Goal: Task Accomplishment & Management: Use online tool/utility

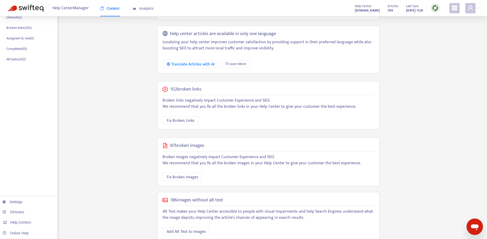
scroll to position [86, 0]
click at [181, 174] on span "Fix Broken Images" at bounding box center [183, 177] width 32 height 6
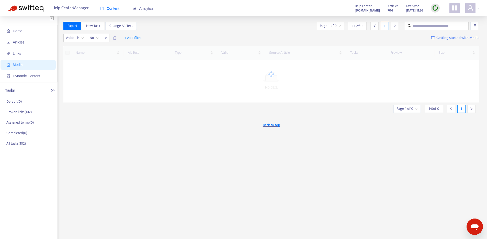
scroll to position [0, 0]
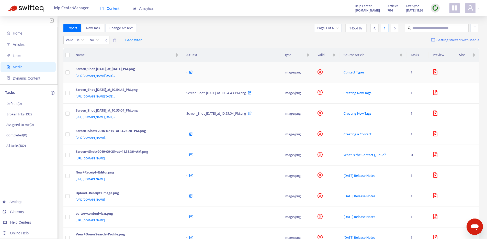
click at [115, 76] on span "[URL][DOMAIN_NAME][DATE].." at bounding box center [95, 75] width 39 height 5
click at [364, 71] on span "Contact Types" at bounding box center [354, 72] width 21 height 6
click at [115, 75] on span "[URL][DOMAIN_NAME][DATE].." at bounding box center [95, 75] width 39 height 5
click at [386, 154] on span "What is the Contact Queue?" at bounding box center [365, 155] width 42 height 6
click at [255, 31] on div "Export New Task Change Alt Text Page 1 of 6 1 - 15 of 87 1" at bounding box center [271, 28] width 416 height 8
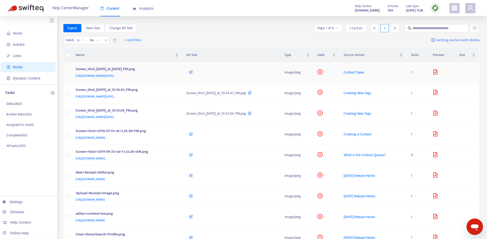
click at [438, 73] on icon "file-image" at bounding box center [435, 71] width 5 height 5
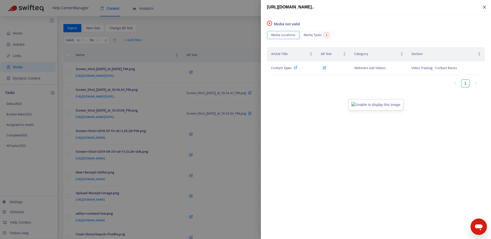
click at [484, 7] on icon "close" at bounding box center [484, 7] width 3 height 3
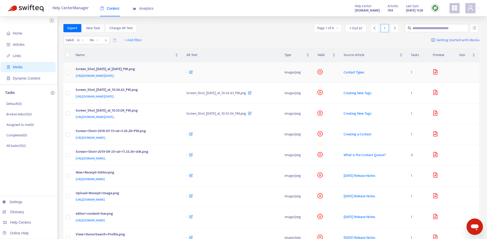
click at [438, 72] on icon "file-image" at bounding box center [435, 71] width 5 height 5
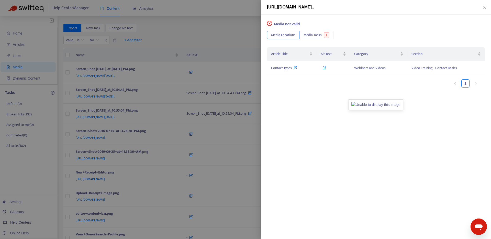
click at [218, 26] on div at bounding box center [245, 119] width 491 height 239
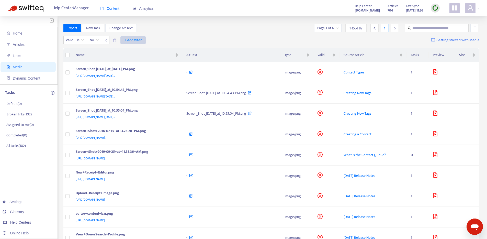
click at [135, 38] on span "+ Add filter" at bounding box center [133, 40] width 18 height 6
click at [438, 72] on icon "file-image" at bounding box center [435, 71] width 5 height 5
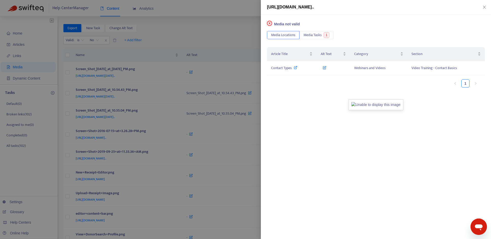
click at [251, 27] on div at bounding box center [245, 119] width 491 height 239
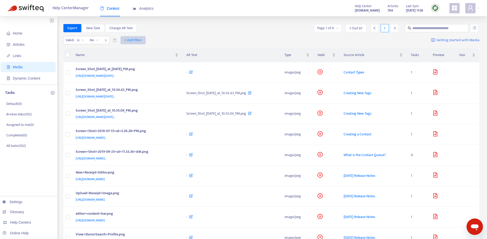
click at [138, 41] on span "+ Add filter" at bounding box center [133, 40] width 18 height 6
click at [135, 61] on span "Category" at bounding box center [133, 59] width 17 height 6
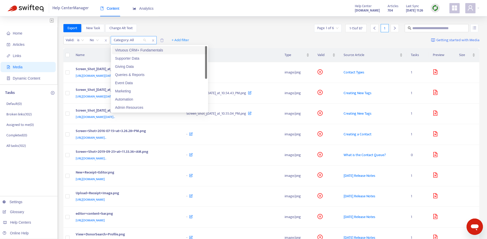
click at [132, 41] on div at bounding box center [127, 40] width 31 height 6
click at [250, 31] on div "Export New Task Change Alt Text Page 1 of 6 1 - 15 of 87 1" at bounding box center [271, 28] width 416 height 8
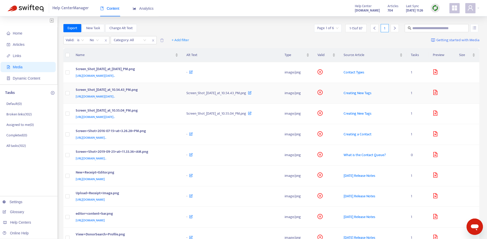
click at [372, 93] on span "Creating New Tags" at bounding box center [358, 93] width 28 height 6
click at [372, 113] on span "Creating New Tags" at bounding box center [358, 113] width 28 height 6
click at [277, 73] on div "-" at bounding box center [231, 73] width 90 height 6
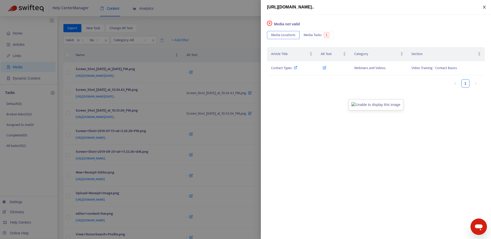
click at [483, 7] on icon "close" at bounding box center [484, 7] width 4 height 4
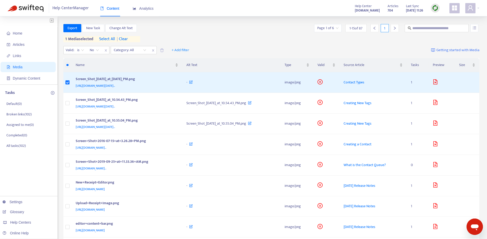
click at [243, 31] on div "Export New Task Change Alt Text Page 1 of 6 1 - 15 of 87 1" at bounding box center [271, 28] width 416 height 8
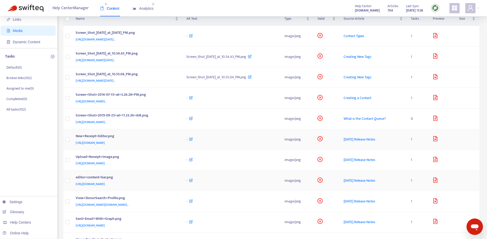
scroll to position [60, 0]
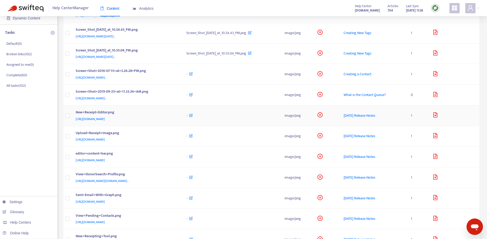
click at [340, 118] on td at bounding box center [327, 115] width 26 height 21
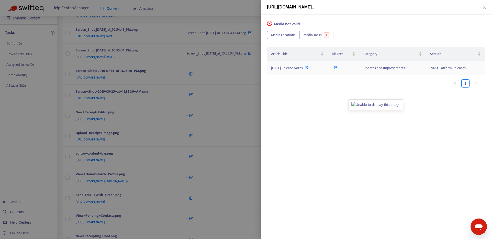
click at [308, 68] on icon at bounding box center [307, 68] width 4 height 4
click at [485, 6] on icon "close" at bounding box center [484, 7] width 3 height 3
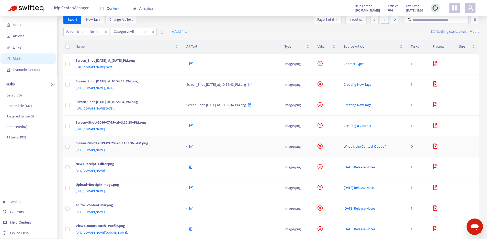
scroll to position [0, 0]
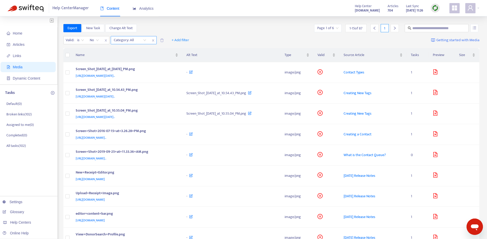
click at [146, 40] on div "Category: All" at bounding box center [130, 40] width 38 height 8
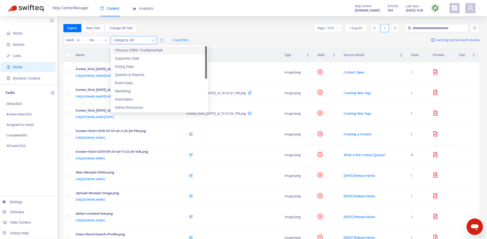
click at [153, 39] on icon "close" at bounding box center [153, 40] width 3 height 3
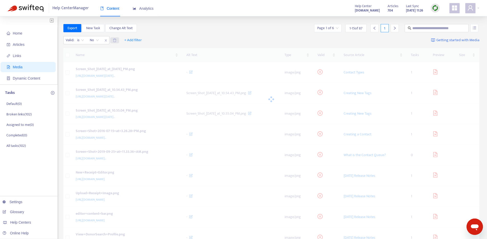
click at [116, 41] on icon "delete" at bounding box center [115, 40] width 4 height 4
click at [117, 41] on span "+ Add filter" at bounding box center [124, 40] width 18 height 6
click at [95, 39] on input "search" at bounding box center [82, 40] width 32 height 8
click at [72, 66] on div "No" at bounding box center [112, 67] width 89 height 6
click at [175, 35] on div "Valid : is No No + Add filter Getting started with Media" at bounding box center [271, 41] width 416 height 14
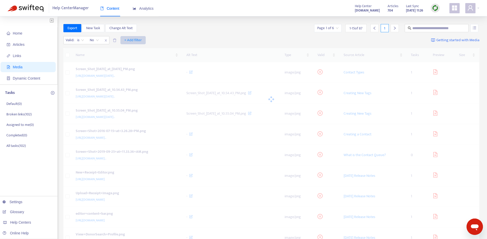
click at [128, 40] on span "+ Add filter" at bounding box center [133, 40] width 18 height 6
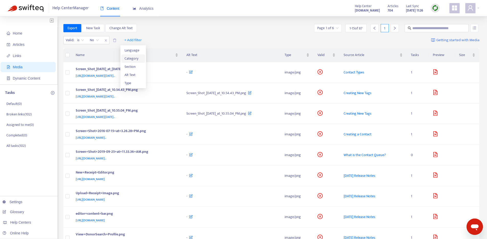
click at [137, 60] on span "Category" at bounding box center [133, 59] width 17 height 6
click at [136, 39] on div at bounding box center [127, 40] width 31 height 6
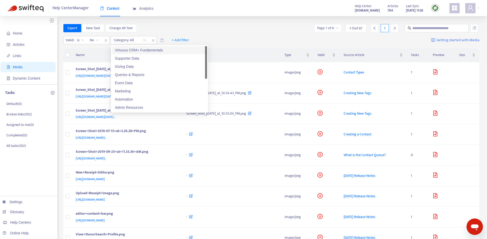
click at [156, 50] on div "Virtuous CRM+ Fundamentals" at bounding box center [159, 50] width 89 height 6
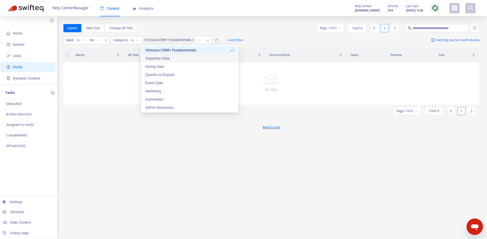
click at [163, 58] on div "Supporter Data" at bounding box center [189, 58] width 89 height 6
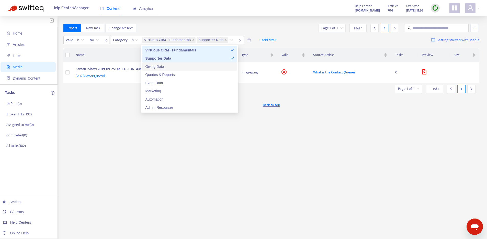
click at [162, 64] on div "Giving Data" at bounding box center [189, 67] width 89 height 6
click at [162, 77] on div "Queries & Reports" at bounding box center [189, 75] width 95 height 8
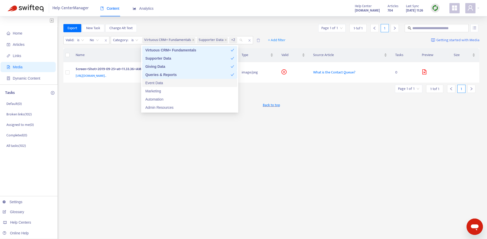
click at [161, 82] on div "Event Data" at bounding box center [189, 83] width 89 height 6
click at [160, 90] on div "Marketing" at bounding box center [189, 91] width 89 height 6
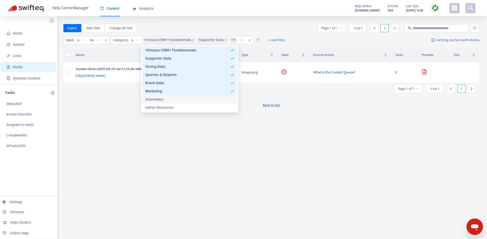
click at [161, 100] on div "Automation" at bounding box center [189, 99] width 89 height 6
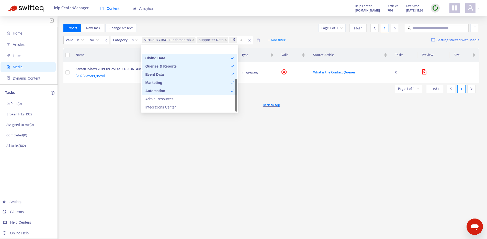
scroll to position [25, 0]
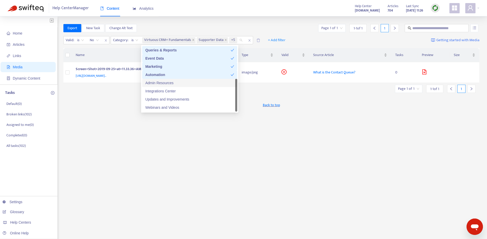
click at [173, 82] on div "Admin Resources" at bounding box center [189, 83] width 89 height 6
click at [172, 90] on div "Integrations Center" at bounding box center [189, 91] width 89 height 6
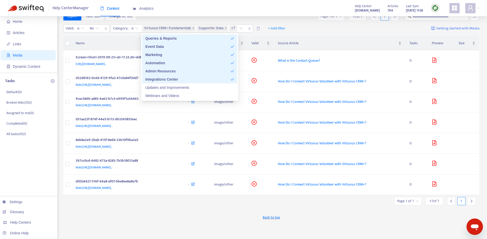
scroll to position [0, 0]
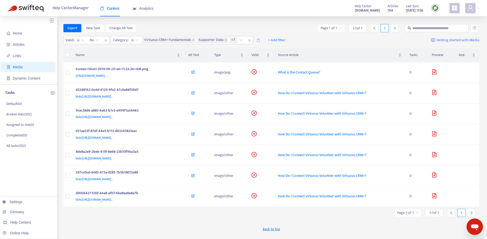
click at [289, 26] on div "Export New Task Change Alt Text Page 1 of 1 1 - 7 of 7 1" at bounding box center [271, 28] width 416 height 8
click at [437, 114] on icon "file-image" at bounding box center [434, 112] width 5 height 5
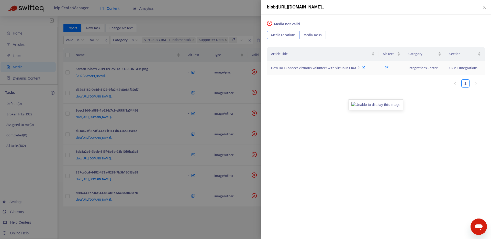
click at [364, 69] on icon at bounding box center [364, 68] width 4 height 4
click at [484, 8] on icon "close" at bounding box center [484, 7] width 3 height 3
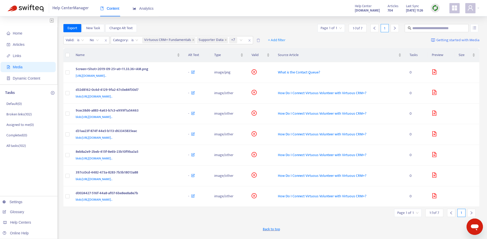
click at [289, 27] on div "Export New Task Change Alt Text Page 1 of 1 1 - 7 of 7 1" at bounding box center [271, 28] width 416 height 8
click at [433, 9] on img at bounding box center [435, 8] width 6 height 6
click at [438, 18] on link "Quick Sync" at bounding box center [446, 19] width 22 height 6
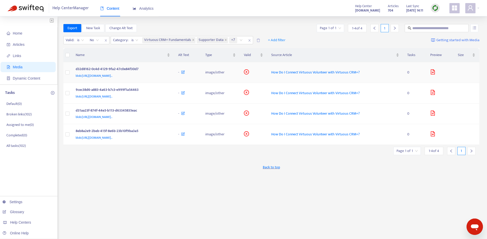
click at [113, 76] on span "blob:[URL][DOMAIN_NAME].." at bounding box center [94, 75] width 37 height 5
click at [168, 67] on div "d32d8162-0c4d-4129-9fa2-47c0e84f30d7" at bounding box center [122, 69] width 93 height 7
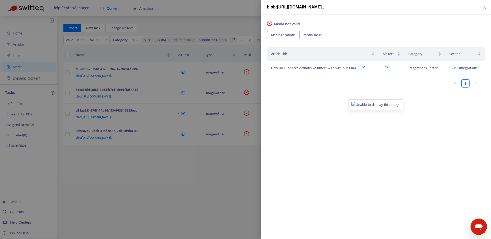
click at [324, 8] on span "blob:[URL][DOMAIN_NAME].." at bounding box center [295, 7] width 57 height 4
click at [307, 137] on div "Media not valid Media Locations Media Tasks Article Title Alt Text Category Sec…" at bounding box center [376, 127] width 230 height 224
click at [305, 35] on span "Media Tasks" at bounding box center [313, 35] width 18 height 6
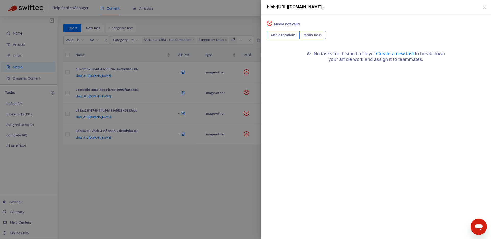
click at [284, 35] on span "Media Locations" at bounding box center [283, 35] width 24 height 6
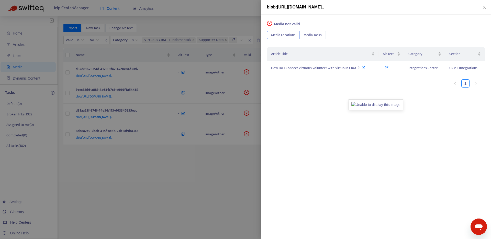
click at [387, 84] on ul "1" at bounding box center [373, 83] width 213 height 8
click at [324, 7] on span "blob:[URL][DOMAIN_NAME].." at bounding box center [295, 7] width 57 height 4
click at [378, 15] on div "Media not valid Media Locations Media Tasks Article Title Alt Text Category Sec…" at bounding box center [376, 127] width 230 height 224
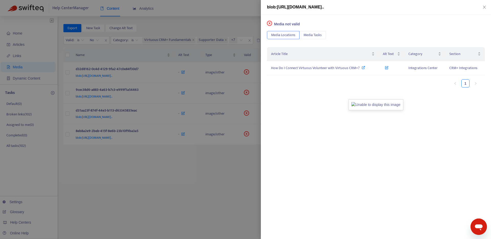
click at [190, 190] on div at bounding box center [245, 119] width 491 height 239
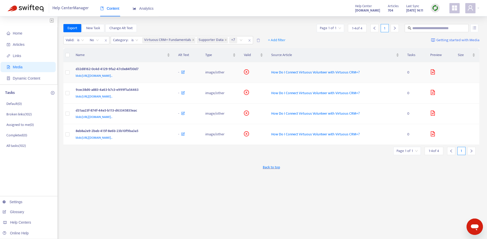
click at [113, 75] on span "blob:[URL][DOMAIN_NAME].." at bounding box center [94, 75] width 37 height 5
click at [113, 76] on span "blob:[URL][DOMAIN_NAME].." at bounding box center [94, 75] width 37 height 5
click at [168, 67] on div "d32d8162-0c4d-4129-9fa2-47c0e84f30d7" at bounding box center [122, 69] width 93 height 7
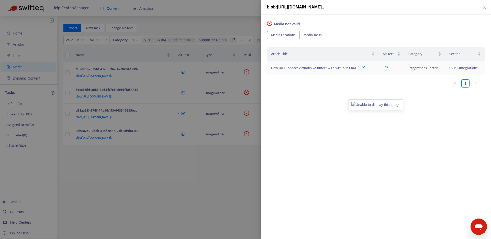
click at [387, 68] on icon at bounding box center [387, 67] width 4 height 6
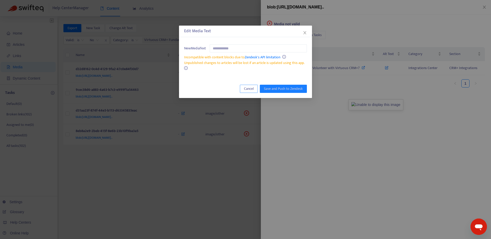
click at [250, 89] on span "Cancel" at bounding box center [249, 89] width 10 height 6
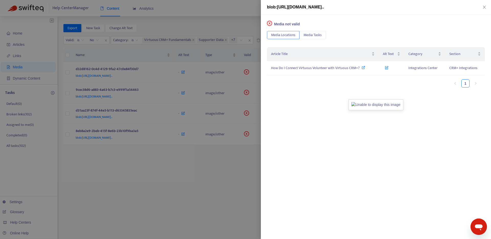
click at [159, 179] on div at bounding box center [245, 119] width 491 height 239
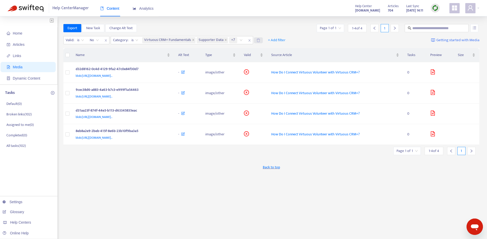
click at [262, 41] on span at bounding box center [258, 40] width 9 height 6
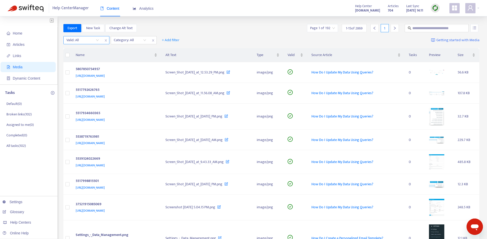
click at [97, 40] on input "search" at bounding box center [82, 40] width 32 height 8
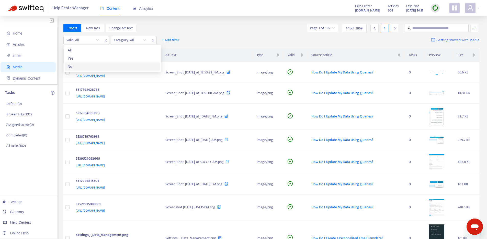
click at [79, 66] on div "No" at bounding box center [112, 67] width 89 height 6
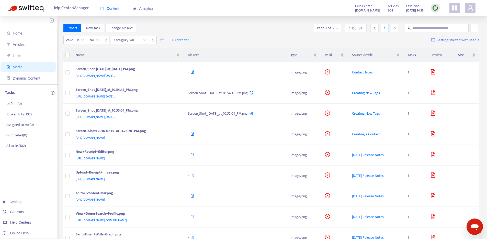
click at [234, 32] on div "Export New Task Change Alt Text Page 1 of 6 1 - 15 of 84 1" at bounding box center [271, 29] width 416 height 10
click at [115, 76] on span "[URL][DOMAIN_NAME][DATE].." at bounding box center [95, 75] width 39 height 5
click at [400, 96] on td "Creating New Tags" at bounding box center [376, 93] width 56 height 21
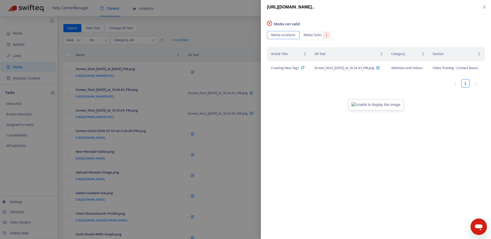
click at [229, 37] on div at bounding box center [245, 119] width 491 height 239
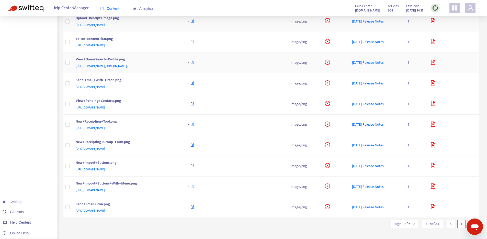
scroll to position [162, 0]
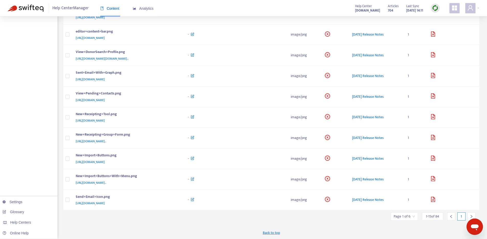
click at [470, 215] on icon "right" at bounding box center [472, 217] width 4 height 4
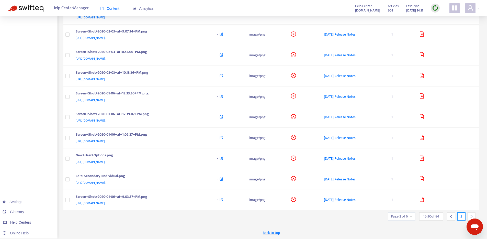
click at [472, 215] on icon "right" at bounding box center [472, 217] width 4 height 4
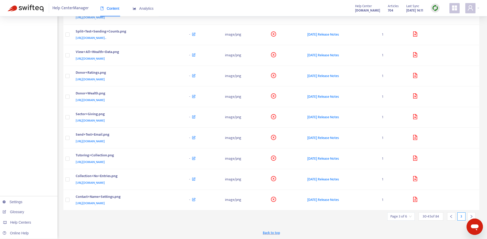
click at [472, 215] on icon "right" at bounding box center [472, 217] width 4 height 4
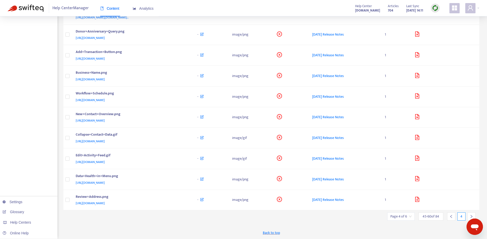
click at [472, 215] on icon "right" at bounding box center [472, 217] width 4 height 4
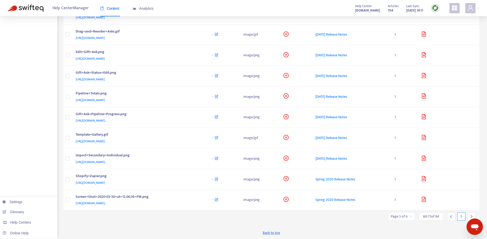
click at [472, 215] on icon "right" at bounding box center [472, 217] width 4 height 4
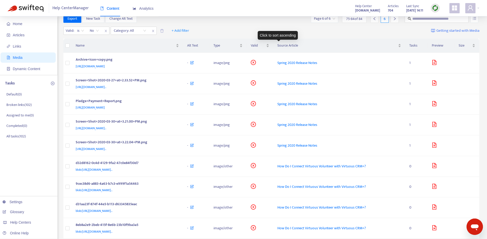
scroll to position [0, 0]
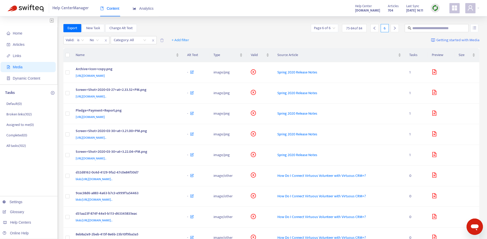
click at [277, 27] on div "Export New Task Change Alt Text Page 6 of 6 75 - 84 of 84 6" at bounding box center [271, 28] width 416 height 8
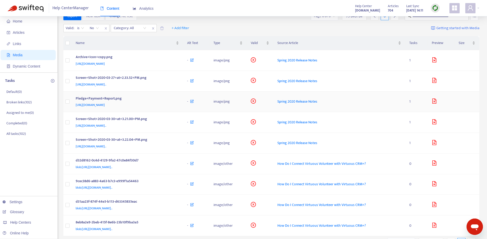
scroll to position [78, 0]
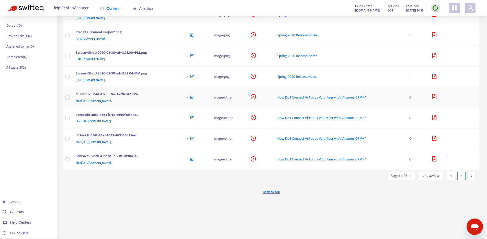
click at [256, 97] on icon "close-circle" at bounding box center [253, 96] width 5 height 5
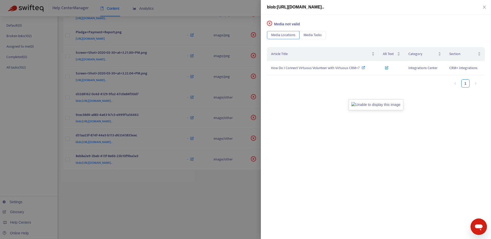
click at [198, 227] on div at bounding box center [245, 119] width 491 height 239
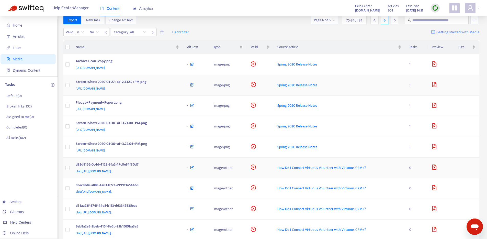
scroll to position [0, 0]
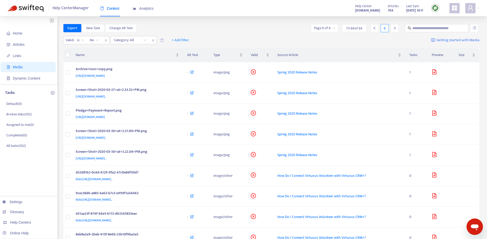
click at [462, 39] on span "Getting started with Media" at bounding box center [458, 40] width 43 height 6
click at [229, 26] on div "Export New Task Change Alt Text Page 6 of 6 75 - 84 of 84 6" at bounding box center [271, 28] width 416 height 8
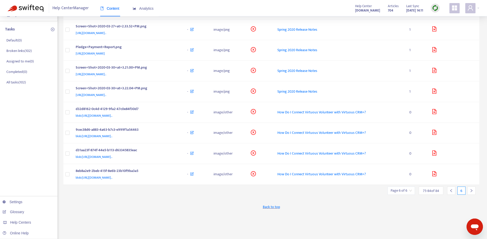
scroll to position [84, 0]
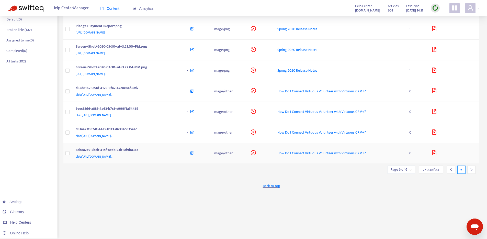
click at [143, 149] on div "8eb8a2e9-2beb-415f-8e6b-23b10f9ba3a5" at bounding box center [127, 150] width 102 height 7
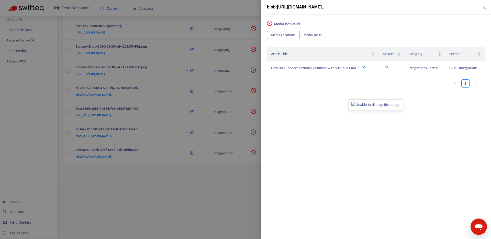
click at [138, 187] on div at bounding box center [245, 119] width 491 height 239
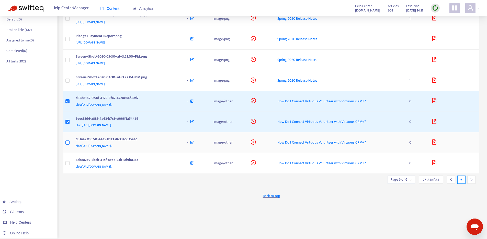
click at [66, 145] on label at bounding box center [67, 143] width 4 height 6
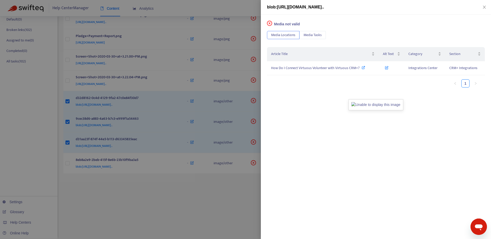
click at [69, 165] on div at bounding box center [245, 119] width 491 height 239
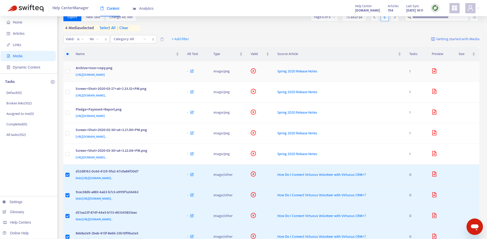
scroll to position [0, 0]
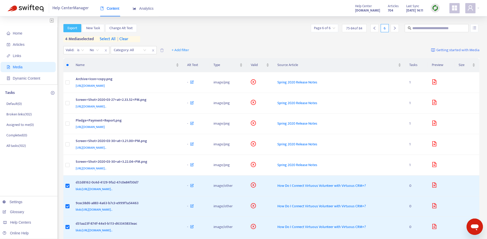
click at [74, 28] on span "Export" at bounding box center [73, 28] width 10 height 6
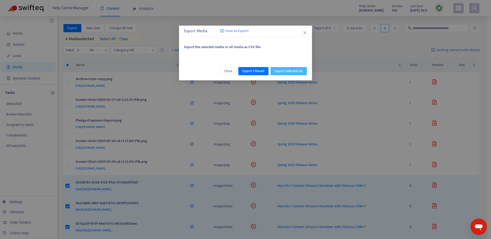
click at [288, 71] on span "Export Selected ( 4 )" at bounding box center [289, 71] width 28 height 6
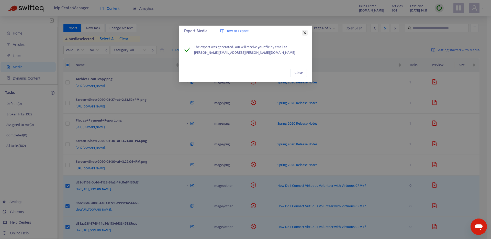
click at [305, 32] on icon "close" at bounding box center [304, 32] width 3 height 3
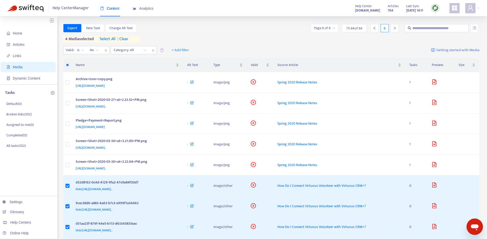
click at [226, 31] on div "Export New Task Change Alt Text Page 6 of 6 75 - 84 of 84 6" at bounding box center [271, 28] width 416 height 8
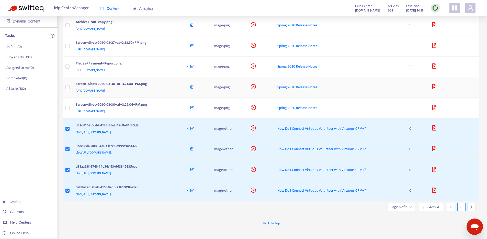
scroll to position [84, 0]
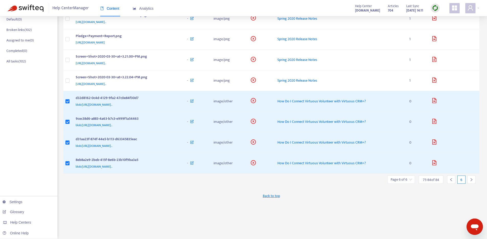
click at [202, 198] on div "Back to top" at bounding box center [271, 196] width 416 height 13
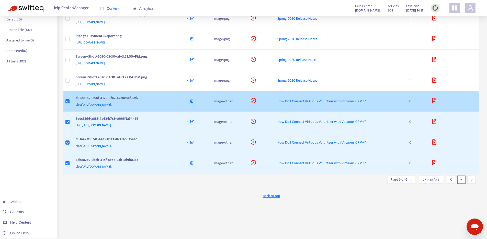
click at [69, 104] on td at bounding box center [67, 101] width 8 height 21
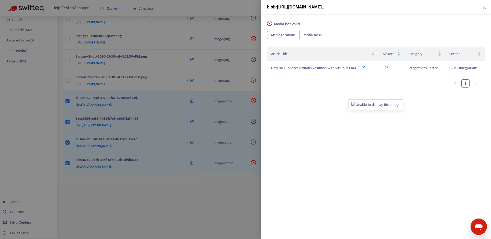
click at [126, 193] on div at bounding box center [245, 119] width 491 height 239
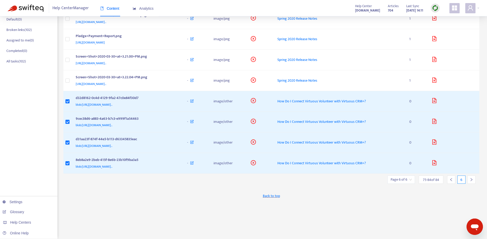
click at [432, 7] on img at bounding box center [435, 8] width 6 height 6
click at [440, 36] on link "Learn More" at bounding box center [446, 37] width 23 height 6
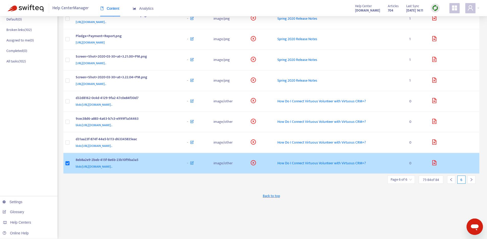
click at [66, 169] on td at bounding box center [67, 163] width 8 height 21
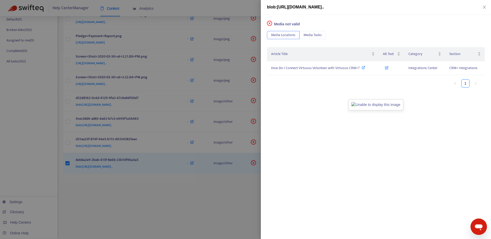
click at [66, 163] on div at bounding box center [245, 119] width 491 height 239
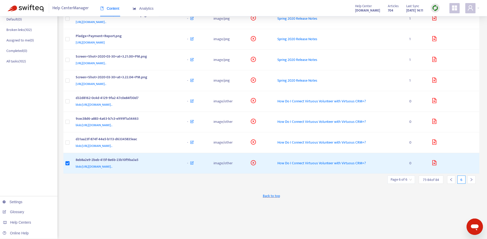
click at [122, 197] on div "Back to top" at bounding box center [271, 196] width 416 height 13
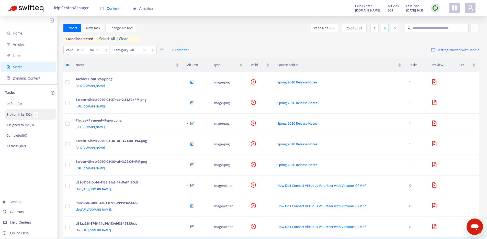
click at [25, 115] on p "Broken links ( 102 )" at bounding box center [18, 114] width 25 height 5
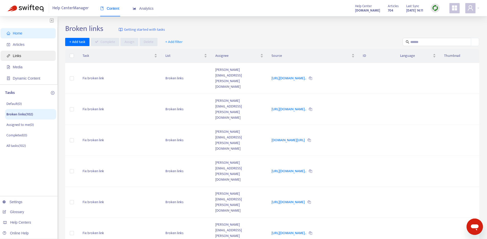
click at [20, 57] on span "Links" at bounding box center [17, 56] width 8 height 4
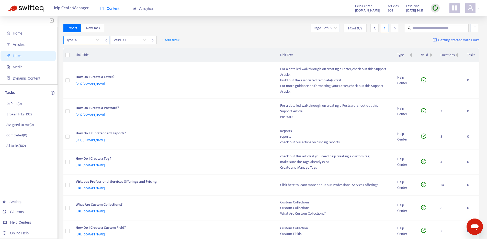
click at [93, 38] on input "search" at bounding box center [82, 40] width 32 height 8
click at [117, 40] on input "search" at bounding box center [130, 40] width 32 height 8
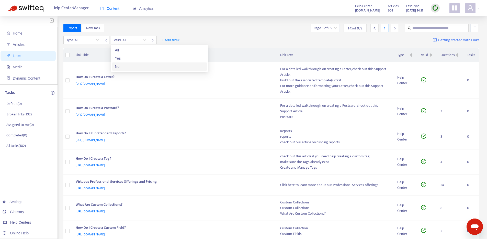
click at [122, 65] on div "No" at bounding box center [159, 67] width 89 height 6
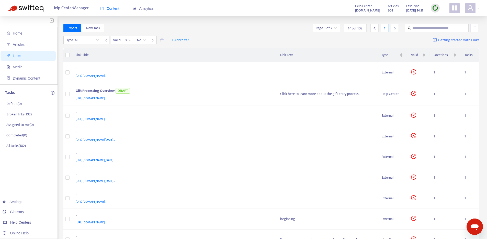
click at [223, 33] on div "Export New Task Page 1 of 7 1 - 15 of 102 1" at bounding box center [271, 29] width 416 height 10
click at [185, 97] on div "[URL][DOMAIN_NAME]" at bounding box center [173, 98] width 195 height 6
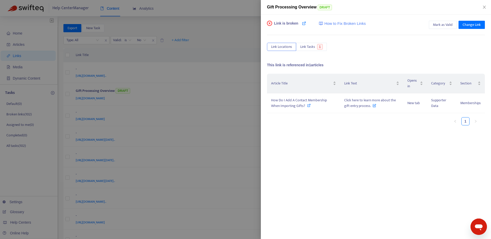
click at [235, 34] on div at bounding box center [245, 119] width 491 height 239
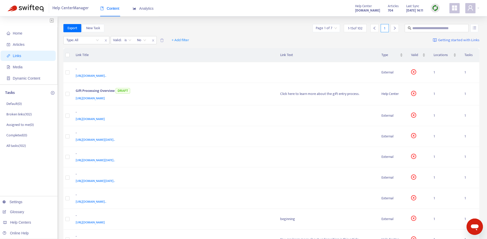
click at [451, 40] on span "Getting started with Links" at bounding box center [458, 40] width 41 height 6
click at [258, 33] on div "Export New Task Page 1 of 7 1 - 15 of 102 1" at bounding box center [271, 29] width 416 height 10
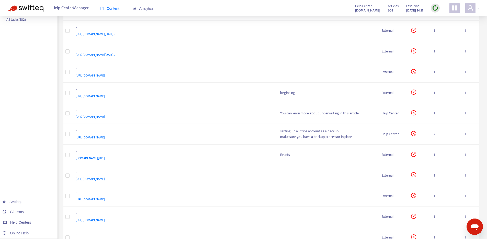
scroll to position [164, 0]
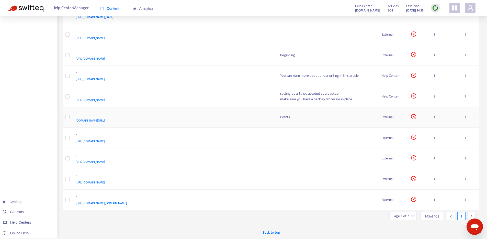
click at [257, 124] on td "- [DOMAIN_NAME][URL]" at bounding box center [174, 117] width 205 height 21
click at [246, 116] on div at bounding box center [245, 119] width 491 height 239
click at [230, 121] on div "[DOMAIN_NAME][URL]" at bounding box center [173, 121] width 195 height 6
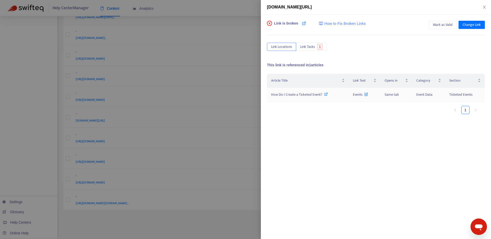
click at [326, 94] on icon at bounding box center [326, 94] width 4 height 4
click at [475, 24] on span "Change Link" at bounding box center [472, 25] width 18 height 6
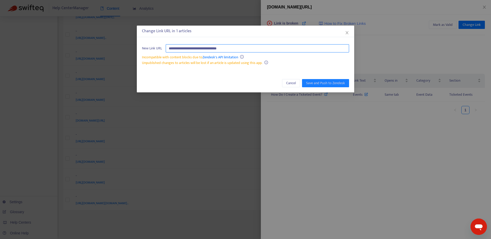
click at [252, 49] on input "**********" at bounding box center [257, 48] width 183 height 8
paste input "**********"
type input "**********"
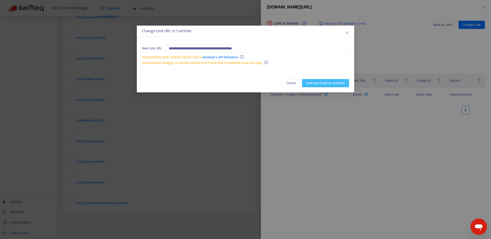
click at [325, 84] on span "Save and Push to Zendesk" at bounding box center [325, 83] width 39 height 6
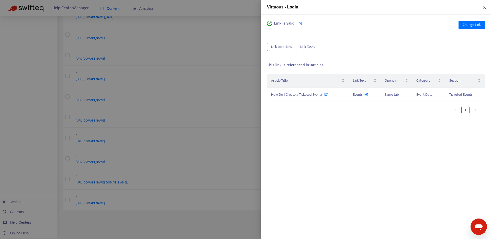
click at [483, 8] on icon "close" at bounding box center [484, 7] width 3 height 3
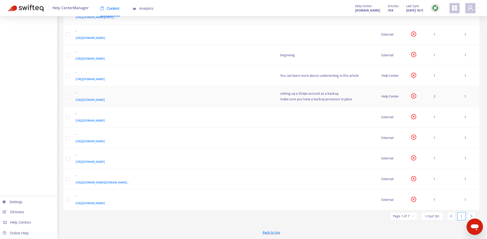
click at [239, 96] on div "-" at bounding box center [173, 93] width 195 height 7
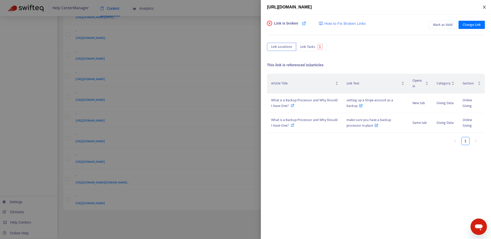
click at [484, 7] on icon "close" at bounding box center [484, 7] width 4 height 4
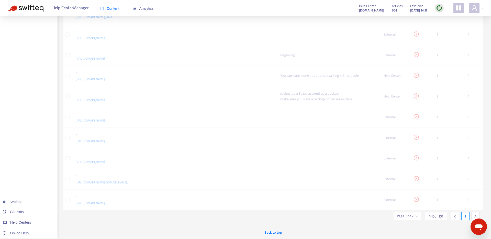
click at [484, 7] on div "Help Center Manager Content Analytics Help Center [DOMAIN_NAME] Articles 704 La…" at bounding box center [245, 8] width 491 height 16
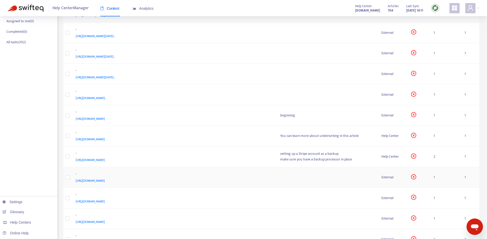
scroll to position [3, 0]
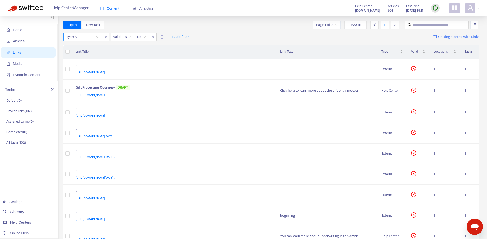
click at [102, 36] on div "Type: All" at bounding box center [86, 37] width 46 height 8
click at [99, 36] on div "Type: All" at bounding box center [83, 37] width 38 height 8
click at [90, 57] on div "Help Center" at bounding box center [112, 55] width 89 height 6
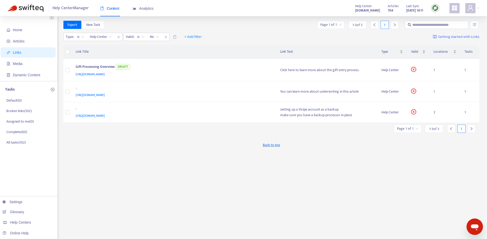
click at [247, 24] on div "Export New Task Page 1 of 1 1 - 3 of 3 1" at bounding box center [271, 25] width 416 height 8
click at [242, 74] on div "[URL][DOMAIN_NAME]" at bounding box center [173, 74] width 195 height 6
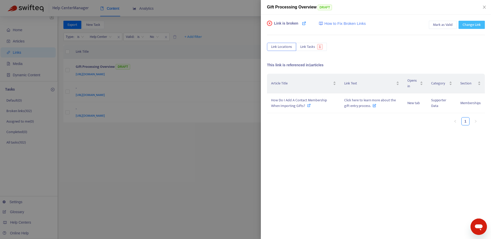
click at [473, 25] on span "Change Link" at bounding box center [472, 25] width 18 height 6
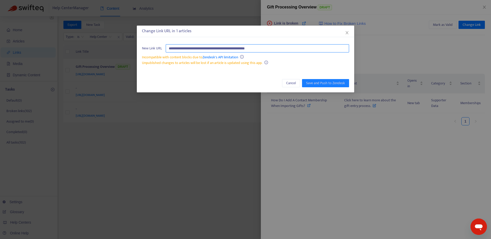
click at [277, 47] on input "**********" at bounding box center [257, 48] width 183 height 8
paste input "**********"
type input "**********"
click at [326, 83] on span "Save and Push to Zendesk" at bounding box center [325, 83] width 39 height 6
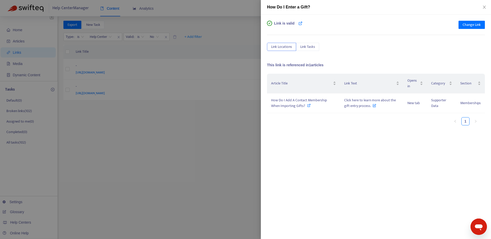
click at [184, 156] on div at bounding box center [245, 119] width 491 height 239
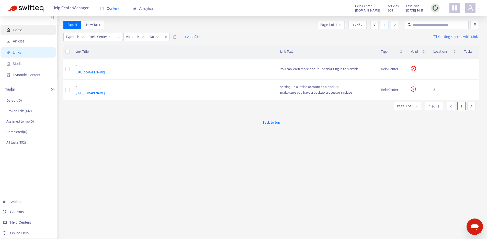
click at [23, 29] on span "Home" at bounding box center [29, 30] width 45 height 10
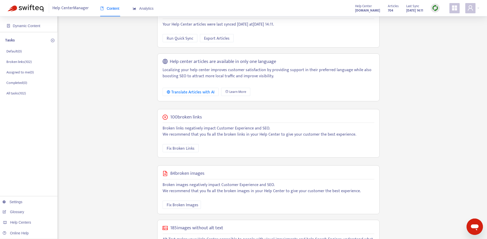
scroll to position [0, 0]
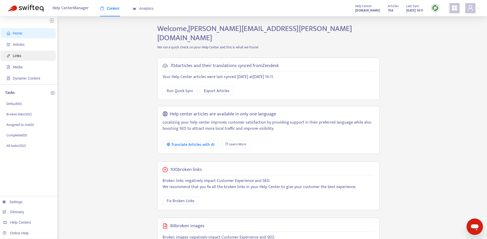
click at [23, 54] on span "Links" at bounding box center [29, 56] width 45 height 10
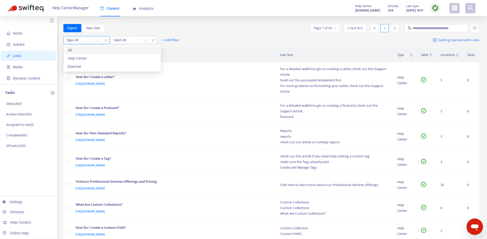
click at [95, 39] on input "search" at bounding box center [82, 40] width 32 height 8
click at [124, 38] on input "search" at bounding box center [130, 40] width 32 height 8
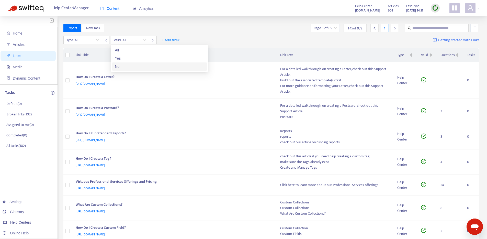
click at [124, 69] on div "No" at bounding box center [159, 67] width 89 height 6
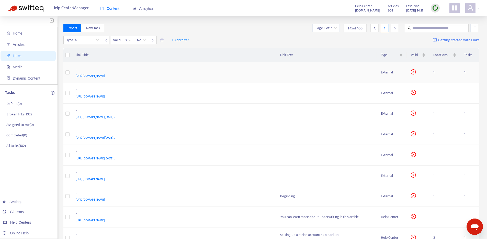
click at [253, 76] on div "[URL][DOMAIN_NAME].." at bounding box center [173, 76] width 195 height 6
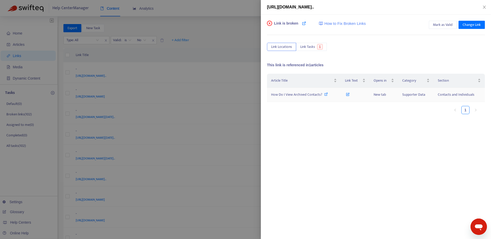
click at [327, 95] on icon at bounding box center [326, 94] width 4 height 4
click at [472, 25] on span "Change Link" at bounding box center [472, 25] width 18 height 6
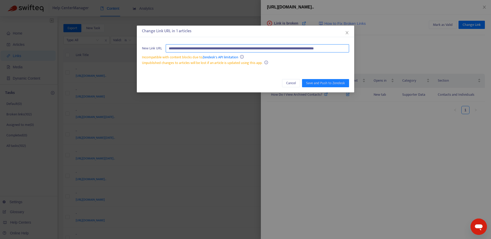
click at [285, 50] on input "**********" at bounding box center [257, 48] width 183 height 8
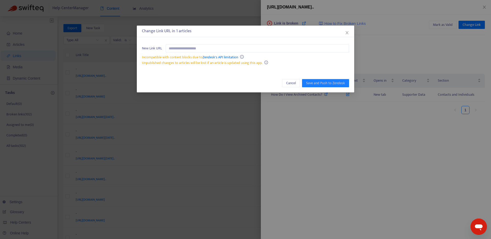
click at [295, 65] on div "Unpublished changes to articles will be lost if an article is updated using thi…" at bounding box center [245, 63] width 207 height 6
click at [305, 146] on div "Change Link URL in 1 articles New Link URL Incompatible with content blocks due…" at bounding box center [245, 119] width 491 height 239
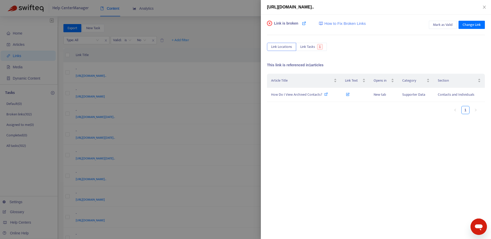
click at [222, 50] on div at bounding box center [245, 119] width 491 height 239
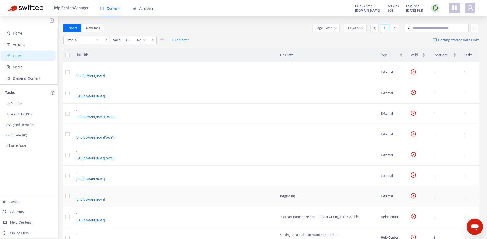
click at [233, 191] on div "-" at bounding box center [173, 193] width 195 height 7
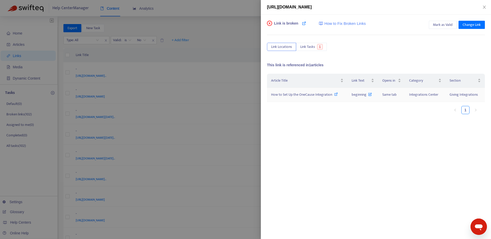
click at [336, 95] on icon at bounding box center [336, 94] width 4 height 4
click at [234, 121] on div at bounding box center [245, 119] width 491 height 239
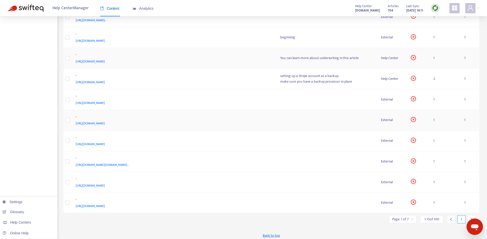
scroll to position [162, 0]
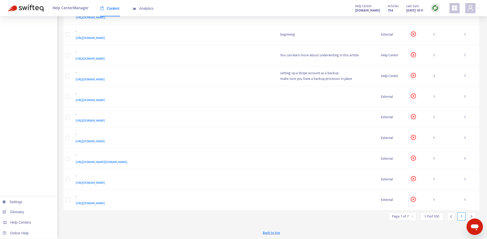
click at [470, 216] on icon "right" at bounding box center [472, 217] width 4 height 4
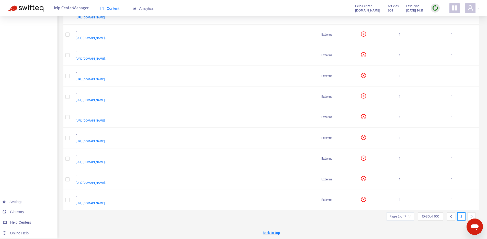
click at [471, 216] on icon "right" at bounding box center [472, 217] width 4 height 4
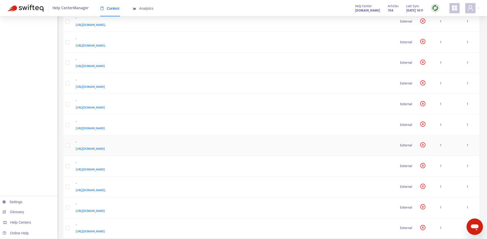
scroll to position [0, 0]
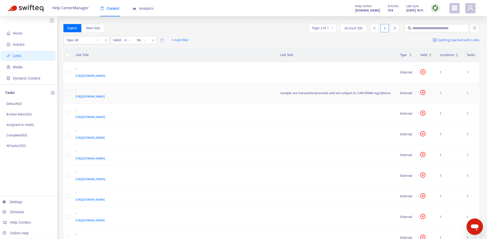
click at [243, 96] on div "[URL][DOMAIN_NAME]" at bounding box center [173, 97] width 195 height 6
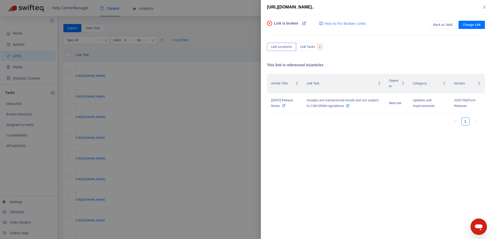
click at [303, 24] on icon at bounding box center [304, 23] width 4 height 4
click at [283, 106] on icon at bounding box center [284, 106] width 4 height 4
click at [481, 23] on span "Change Link" at bounding box center [472, 25] width 18 height 6
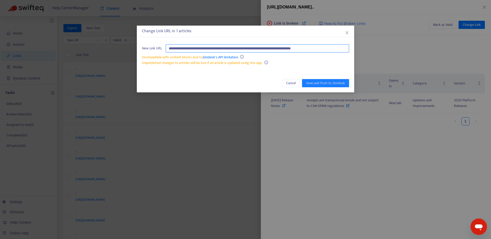
click at [283, 48] on input "**********" at bounding box center [257, 48] width 183 height 8
paste input "text"
type input "**********"
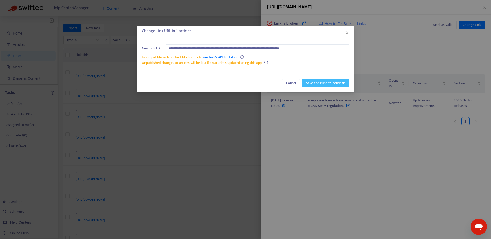
click at [317, 82] on span "Save and Push to Zendesk" at bounding box center [325, 83] width 39 height 6
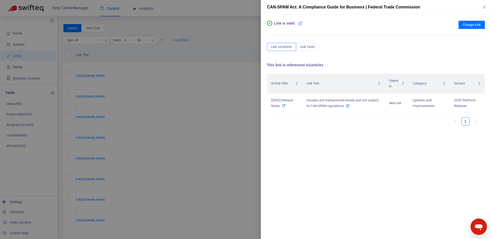
click at [241, 147] on div at bounding box center [245, 119] width 491 height 239
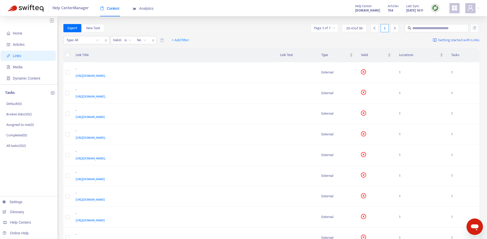
scroll to position [162, 0]
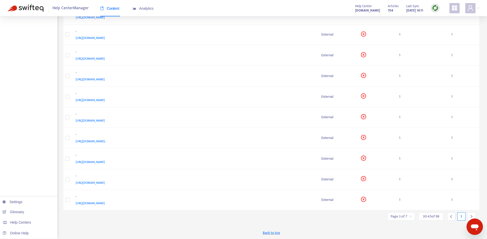
click at [470, 215] on icon "right" at bounding box center [472, 217] width 4 height 4
click at [469, 215] on div at bounding box center [471, 216] width 8 height 8
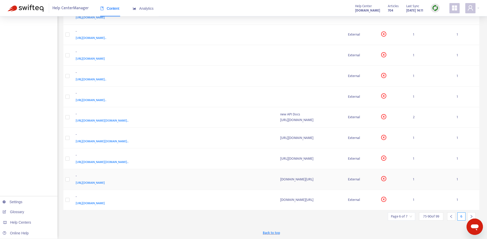
click at [245, 178] on div "-" at bounding box center [173, 176] width 195 height 7
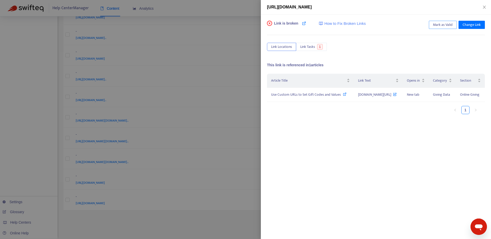
click at [446, 25] on span "Mark as Valid" at bounding box center [443, 25] width 20 height 6
click at [211, 208] on div at bounding box center [245, 119] width 491 height 239
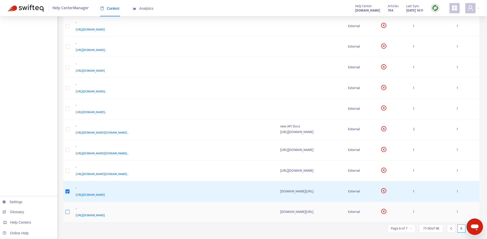
click at [67, 214] on label at bounding box center [67, 212] width 4 height 6
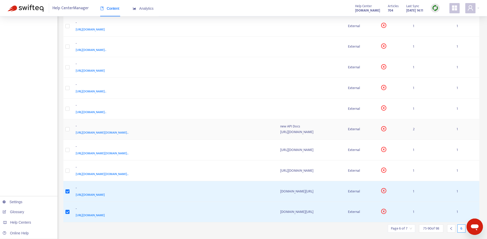
scroll to position [163, 0]
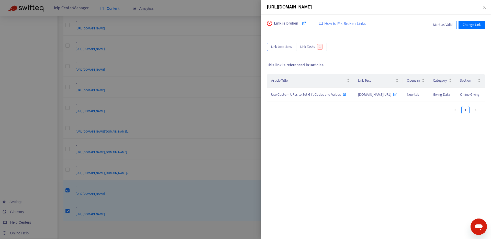
click at [445, 24] on span "Mark as Valid" at bounding box center [443, 25] width 20 height 6
click at [484, 6] on icon "close" at bounding box center [484, 7] width 4 height 4
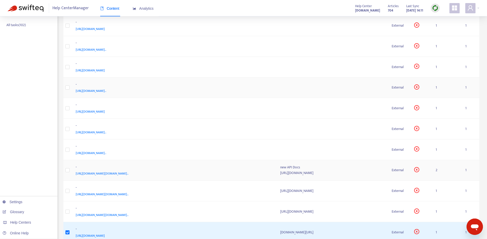
scroll to position [174, 0]
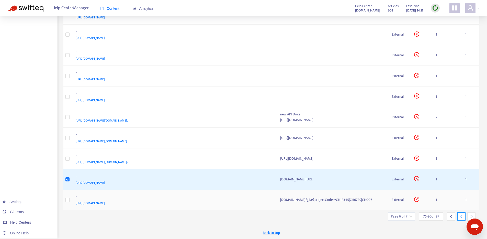
click at [69, 201] on td at bounding box center [67, 200] width 8 height 21
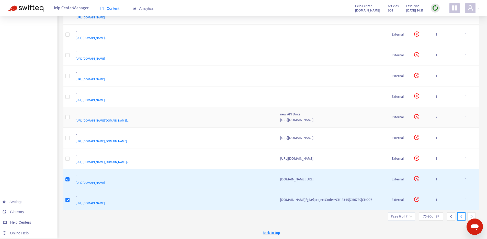
scroll to position [0, 0]
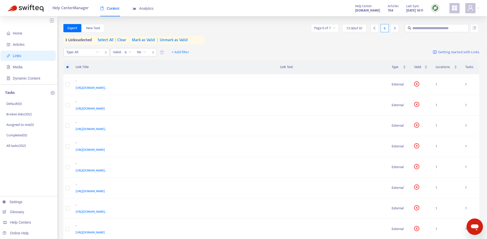
click at [149, 39] on span "Mark as Valid" at bounding box center [143, 40] width 23 height 6
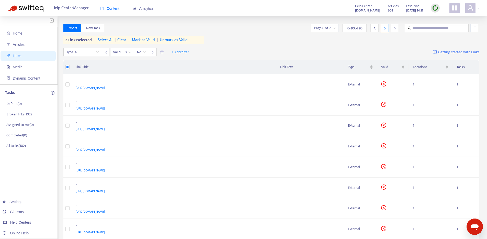
click at [143, 39] on span "Mark as Valid" at bounding box center [143, 40] width 23 height 6
click at [144, 39] on span "Mark as Valid" at bounding box center [143, 40] width 23 height 6
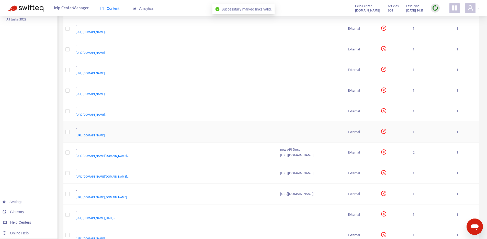
scroll to position [162, 0]
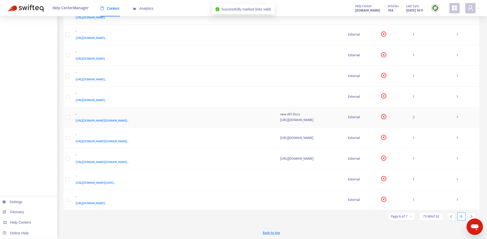
click at [242, 119] on div "[URL][DOMAIN_NAME][DOMAIN_NAME].." at bounding box center [173, 121] width 195 height 6
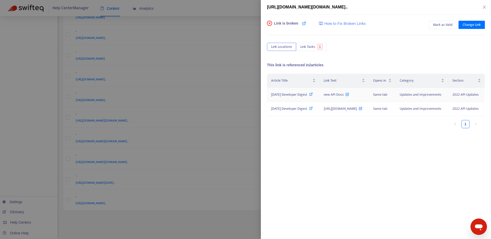
click at [309, 96] on icon at bounding box center [311, 94] width 4 height 4
click at [465, 26] on span "Change Link" at bounding box center [472, 25] width 18 height 6
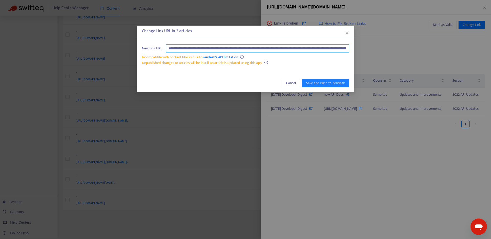
click at [270, 50] on input "**********" at bounding box center [257, 48] width 183 height 8
paste input "text"
type input "**********"
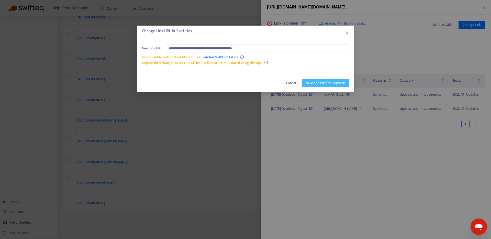
click at [312, 84] on span "Save and Push to Zendesk" at bounding box center [325, 83] width 39 height 6
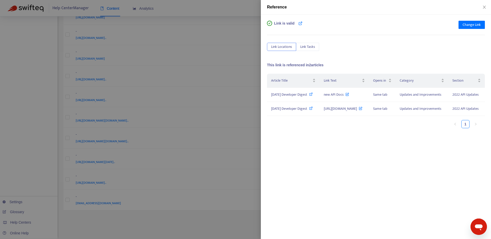
click at [234, 172] on div at bounding box center [245, 119] width 491 height 239
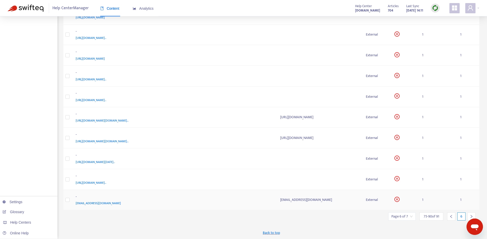
click at [235, 199] on div "-" at bounding box center [173, 197] width 195 height 7
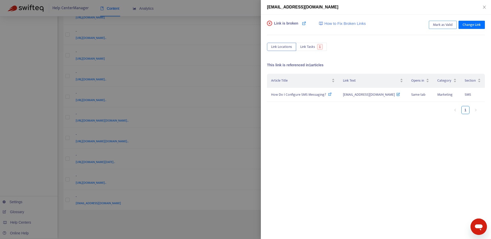
click at [441, 25] on span "Mark as Valid" at bounding box center [443, 25] width 20 height 6
click at [240, 80] on div at bounding box center [245, 119] width 491 height 239
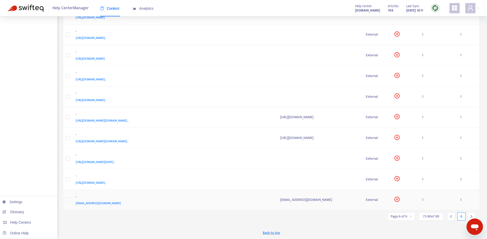
click at [245, 201] on div "[EMAIL_ADDRESS][DOMAIN_NAME]" at bounding box center [173, 203] width 195 height 6
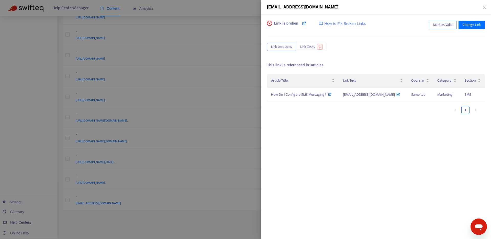
click at [444, 24] on span "Mark as Valid" at bounding box center [443, 25] width 20 height 6
click at [245, 111] on div at bounding box center [245, 119] width 491 height 239
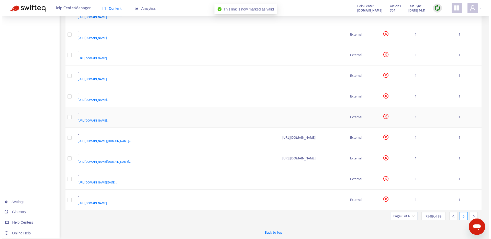
scroll to position [141, 0]
click at [250, 139] on div "[URL][DOMAIN_NAME][DOMAIN_NAME].." at bounding box center [173, 141] width 195 height 6
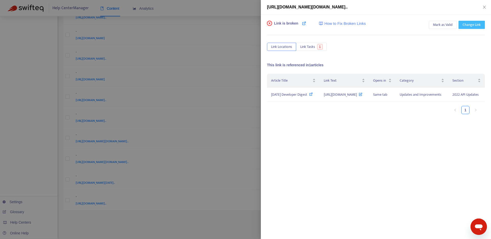
click at [482, 25] on button "Change Link" at bounding box center [472, 25] width 26 height 8
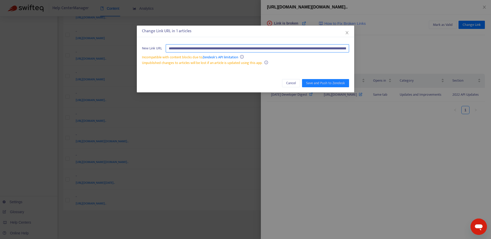
click at [269, 49] on input "**********" at bounding box center [257, 48] width 183 height 8
paste input "text"
type input "**********"
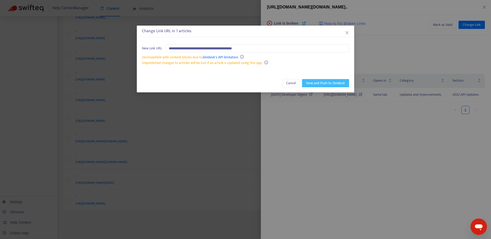
click at [322, 83] on span "Save and Push to Zendesk" at bounding box center [325, 83] width 39 height 6
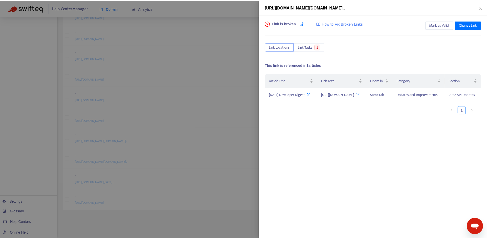
scroll to position [120, 0]
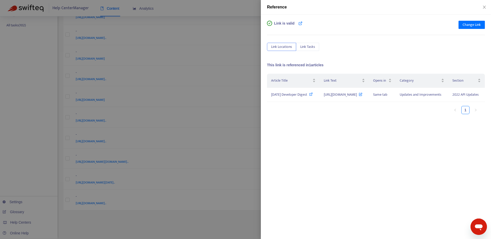
click at [235, 177] on div at bounding box center [245, 119] width 491 height 239
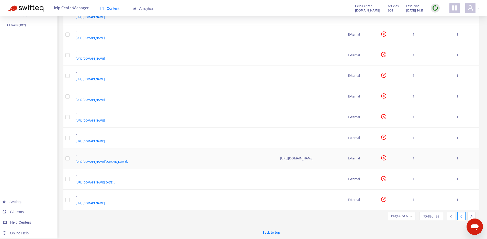
click at [240, 155] on div "-" at bounding box center [173, 155] width 195 height 7
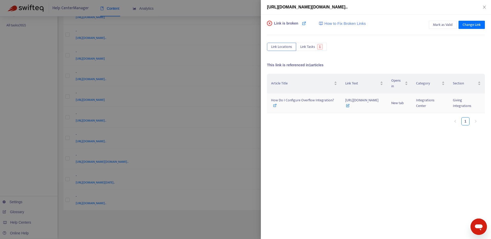
click at [277, 105] on icon at bounding box center [275, 106] width 4 height 4
click at [246, 98] on div at bounding box center [245, 119] width 491 height 239
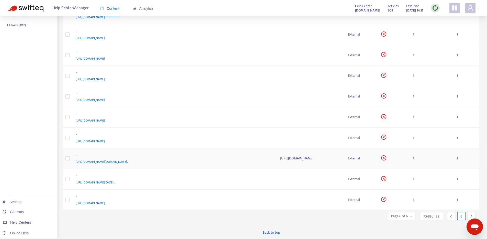
click at [260, 156] on div "-" at bounding box center [173, 155] width 195 height 7
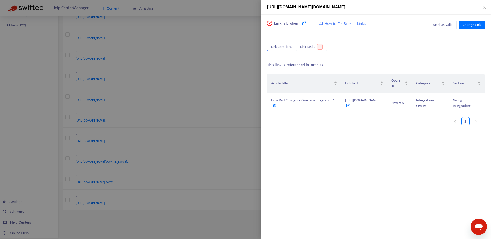
click at [260, 144] on div at bounding box center [245, 119] width 491 height 239
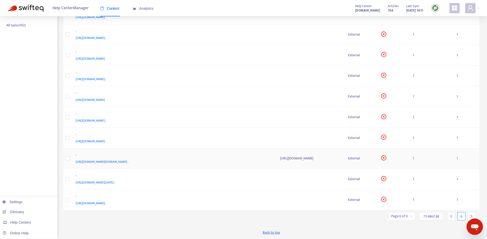
click at [254, 161] on div "[URL][DOMAIN_NAME][DOMAIN_NAME].." at bounding box center [173, 162] width 195 height 6
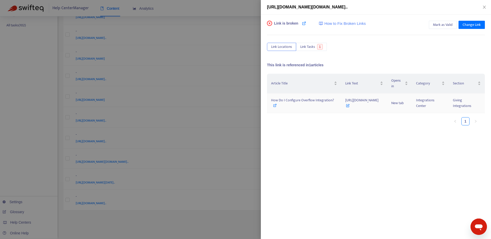
click at [364, 99] on span "[URL][DOMAIN_NAME]" at bounding box center [361, 103] width 33 height 12
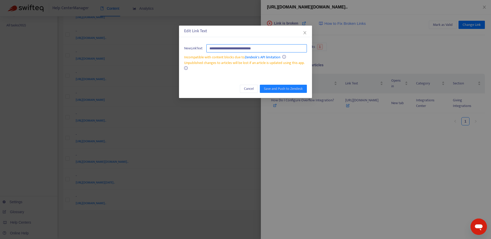
click at [258, 48] on input "**********" at bounding box center [256, 48] width 101 height 8
click at [249, 88] on span "Cancel" at bounding box center [249, 89] width 10 height 6
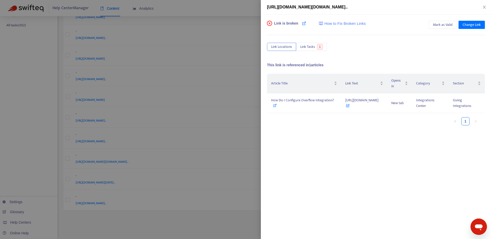
click at [238, 227] on div at bounding box center [245, 119] width 491 height 239
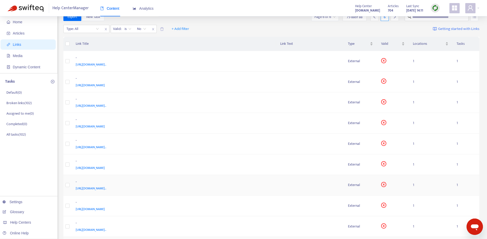
scroll to position [0, 0]
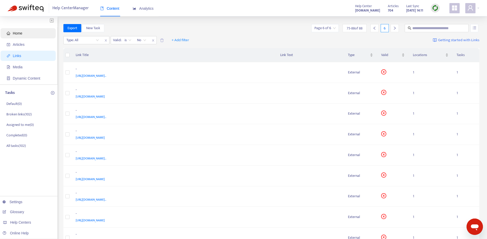
click at [16, 35] on span "Home" at bounding box center [17, 33] width 9 height 4
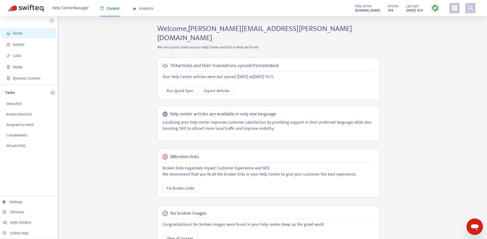
click at [138, 111] on div "Home Articles Links Media Dynamic Content Tasks Default ( 0 ) Broken links ( 10…" at bounding box center [244, 173] width 472 height 299
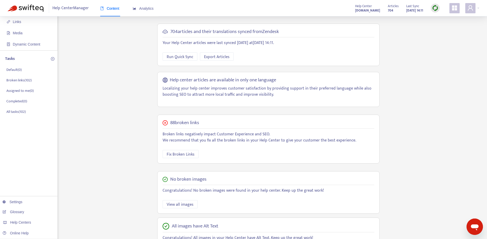
scroll to position [84, 0]
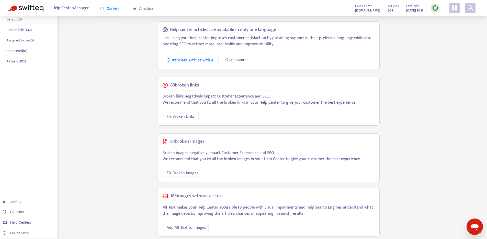
click at [138, 111] on div "Home Articles Links Media Dynamic Content Tasks Default ( 0 ) Broken links ( 10…" at bounding box center [244, 92] width 472 height 305
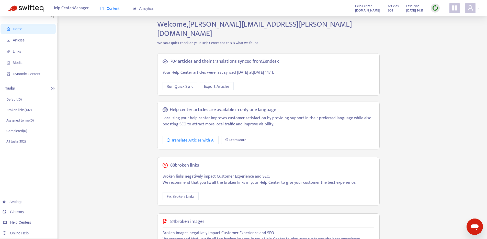
scroll to position [9, 0]
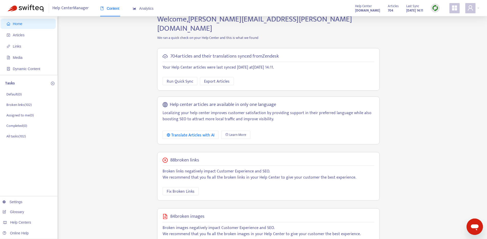
click at [138, 111] on div "Home Articles Links Media Dynamic Content Tasks Default ( 0 ) Broken links ( 10…" at bounding box center [244, 167] width 472 height 305
